Goal: Navigation & Orientation: Find specific page/section

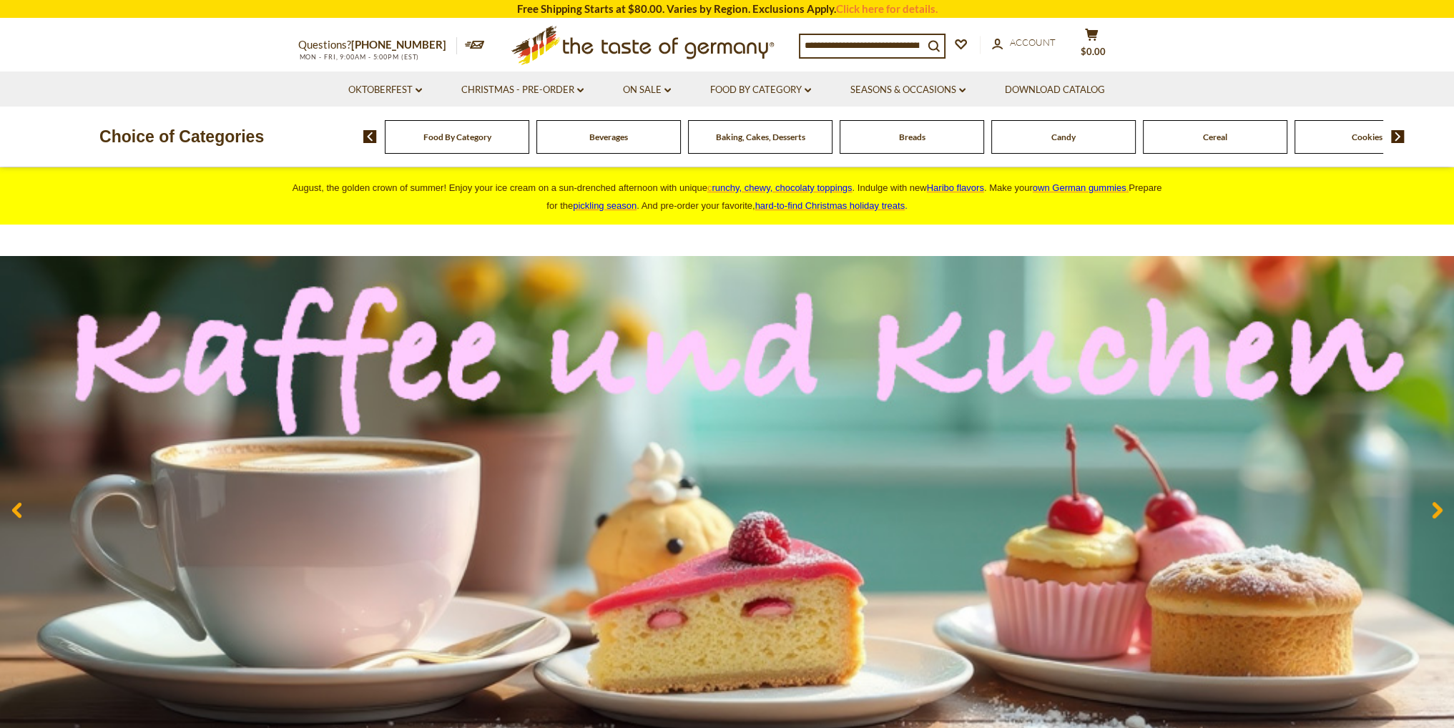
click at [422, 92] on li "Oktoberfest dropdown_arrow All Oktoberfest Oktoberfest Foods Party Supplies" at bounding box center [385, 89] width 111 height 35
click at [572, 91] on link "Christmas - PRE-ORDER dropdown_arrow" at bounding box center [522, 90] width 122 height 16
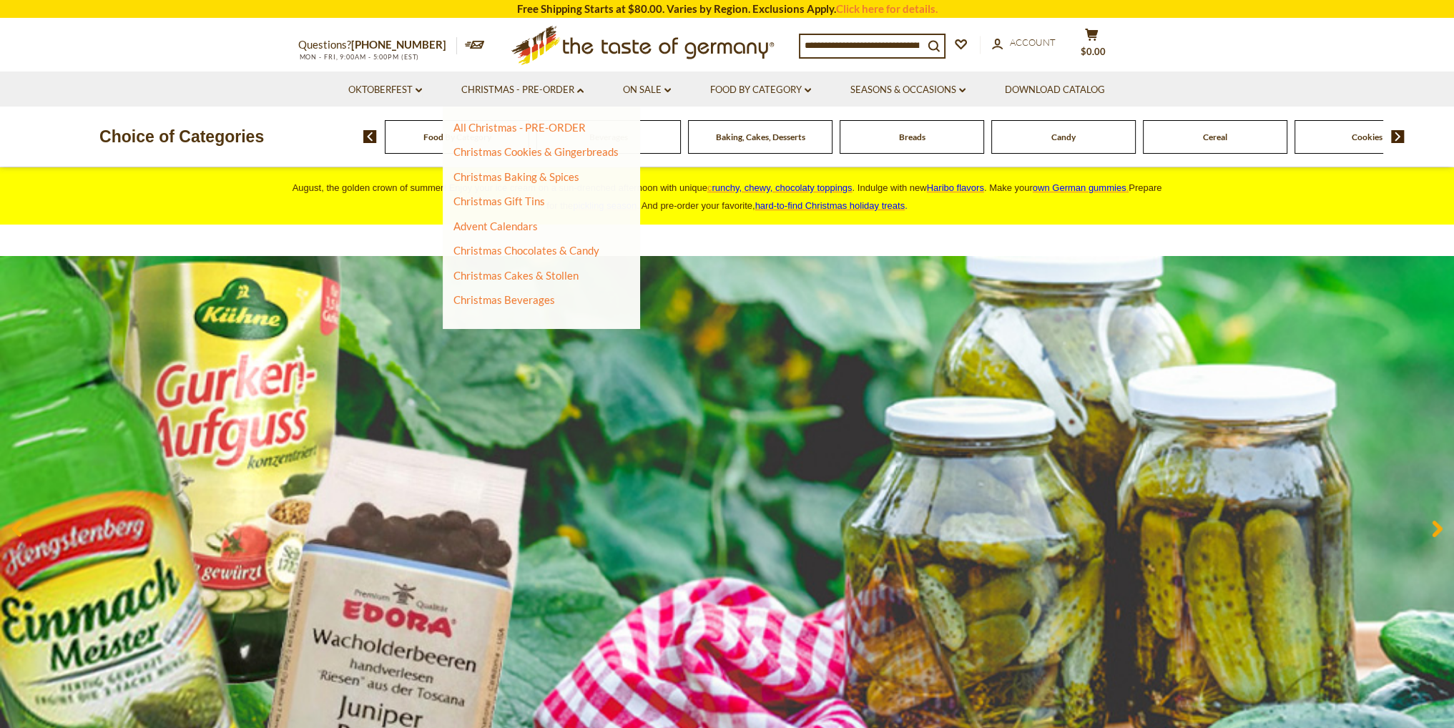
click at [297, 71] on div "Questions? [PHONE_NUMBER] MON - FRI, 9:00AM - 5:00PM (EST) .st0{fill:#EDD300;} …" at bounding box center [727, 45] width 880 height 52
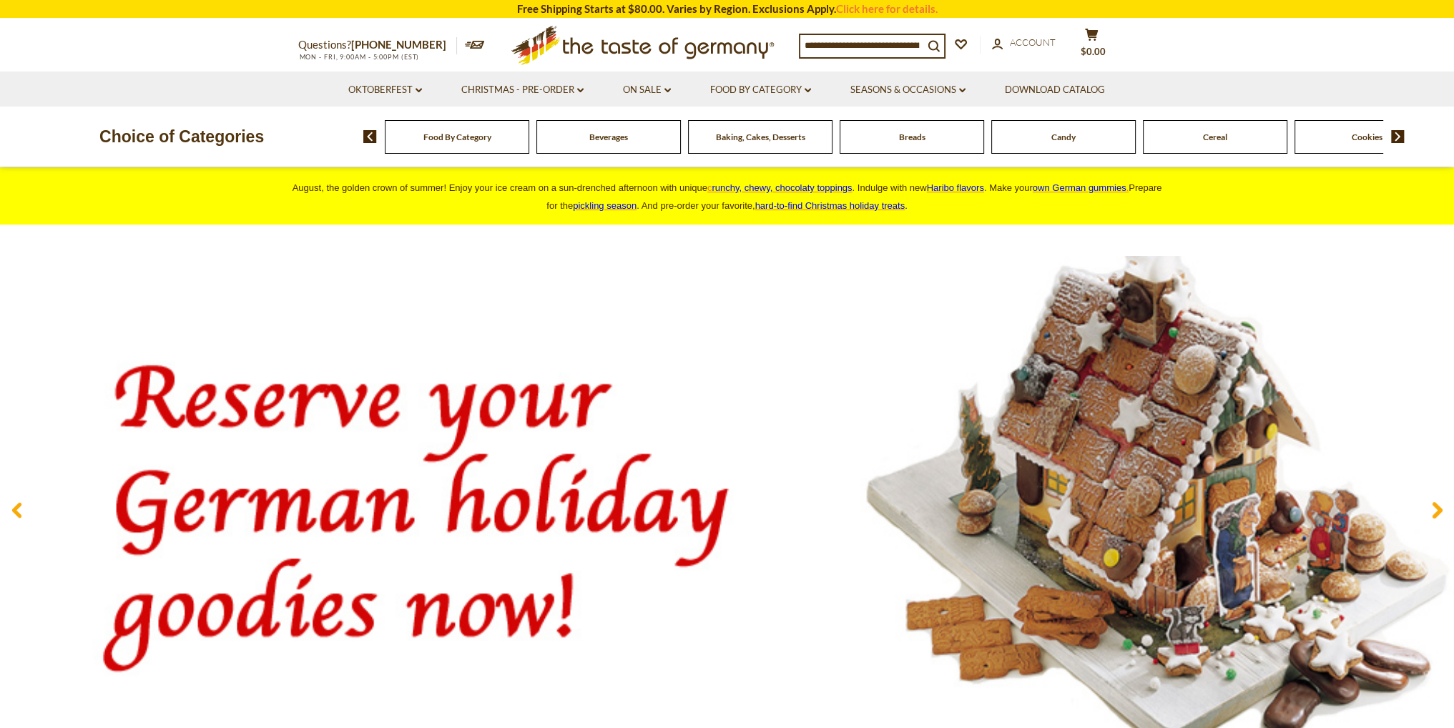
click at [410, 145] on div "Food By Category" at bounding box center [457, 137] width 144 height 34
click at [469, 142] on span "Food By Category" at bounding box center [457, 137] width 68 height 11
click at [489, 138] on span "Food By Category" at bounding box center [457, 137] width 68 height 11
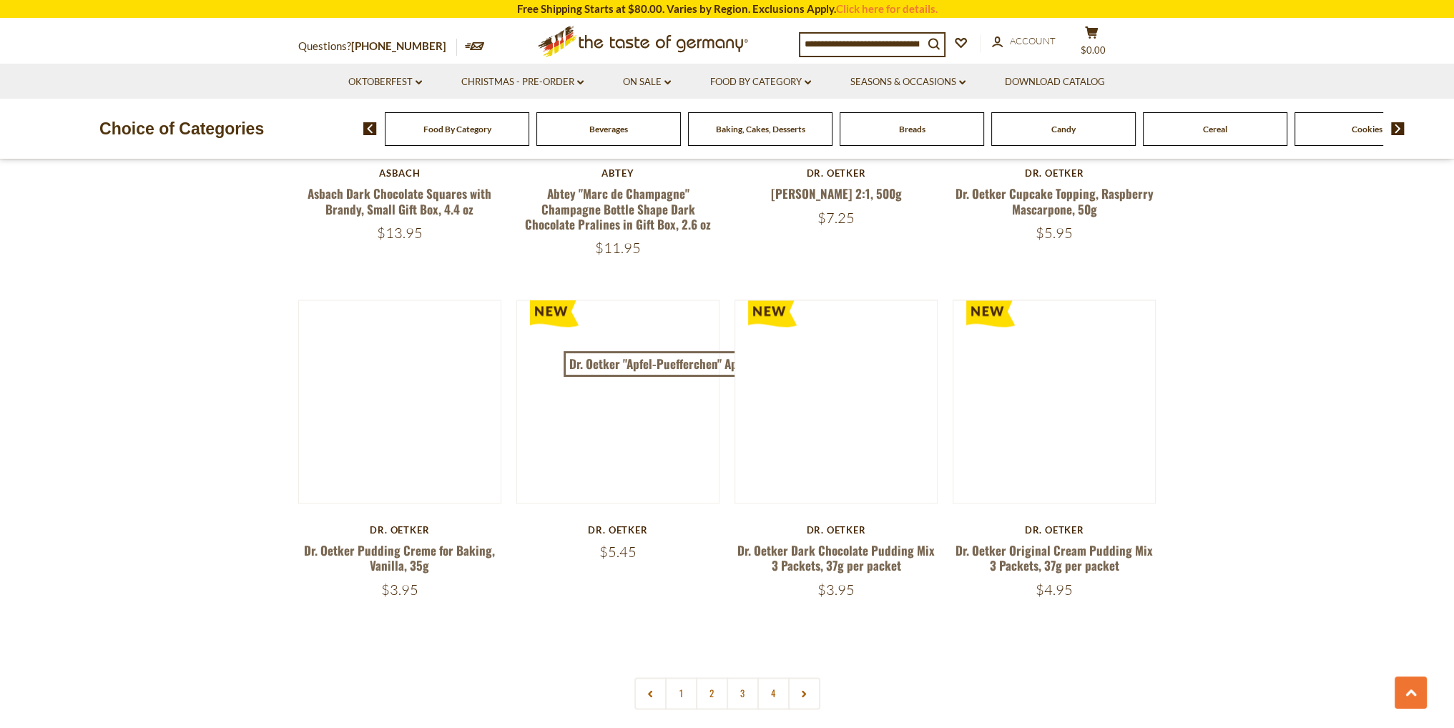
scroll to position [3004, 0]
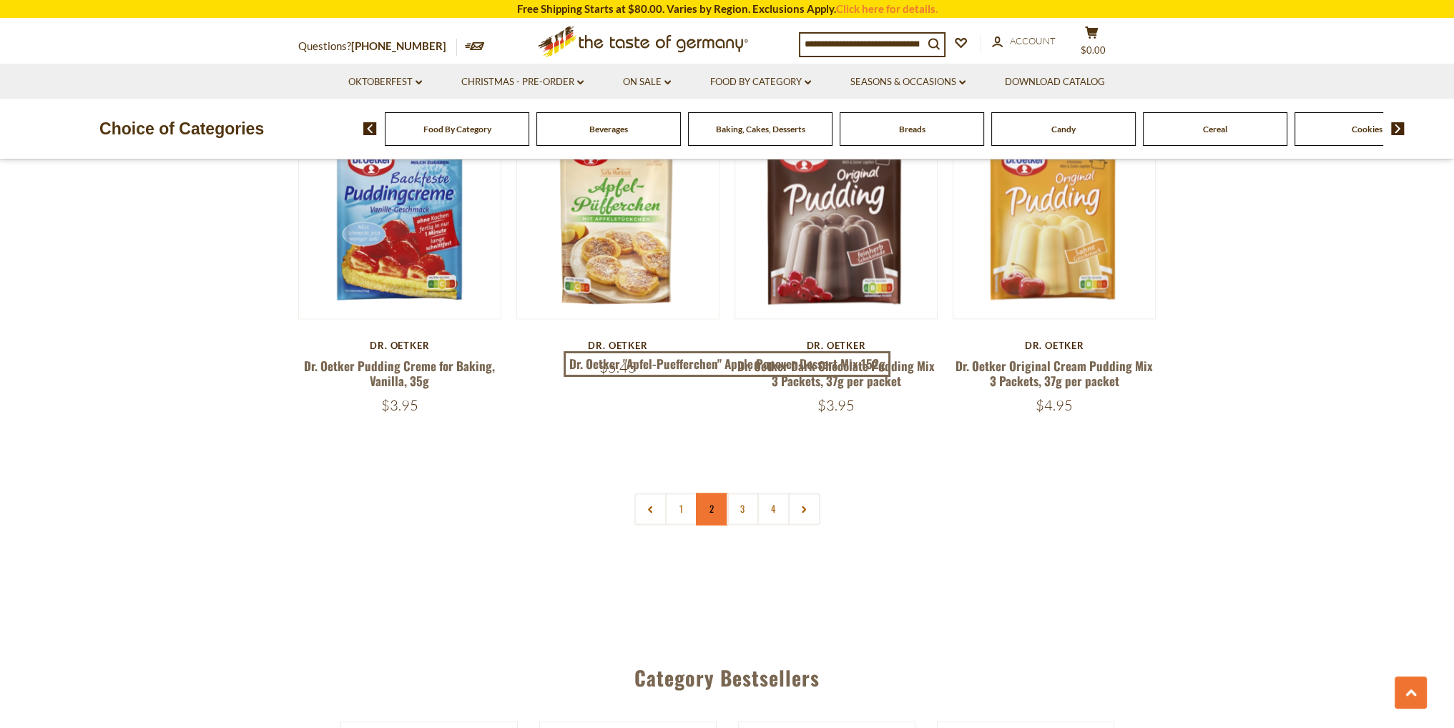
click at [724, 498] on link "2" at bounding box center [712, 509] width 32 height 32
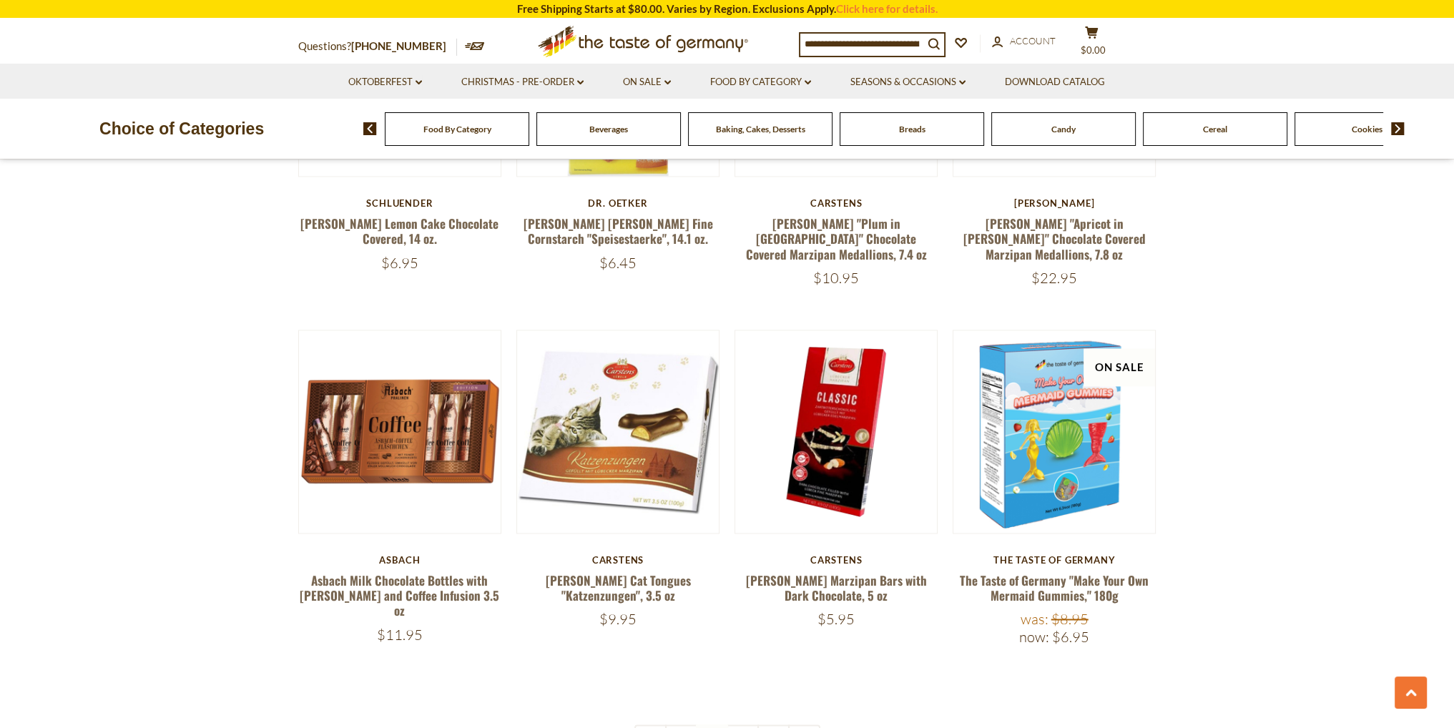
scroll to position [2978, 0]
